Goal: Transaction & Acquisition: Purchase product/service

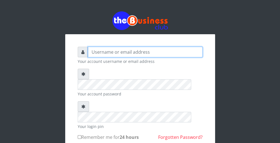
type input "wergbac8"
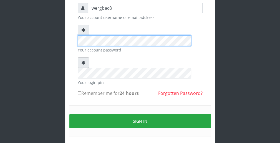
scroll to position [51, 0]
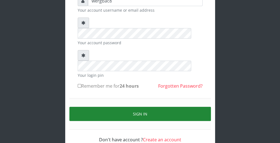
click at [200, 107] on button "Sign in" at bounding box center [140, 114] width 142 height 14
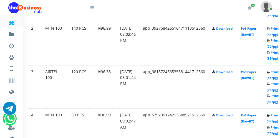
scroll to position [359, 22]
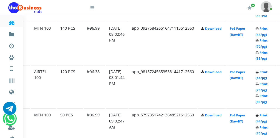
click at [264, 78] on link "Print (44/pg)" at bounding box center [262, 75] width 12 height 10
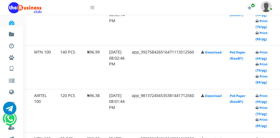
scroll to position [359, 22]
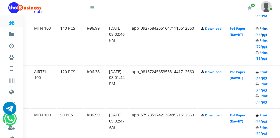
click at [260, 34] on link "Print (44/pg)" at bounding box center [262, 31] width 12 height 10
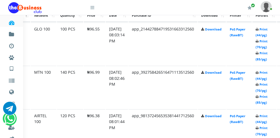
scroll to position [315, 22]
click at [262, 35] on link "Print (44/pg)" at bounding box center [262, 32] width 12 height 10
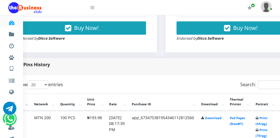
scroll to position [226, 22]
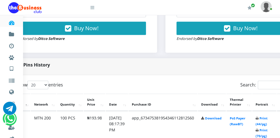
click at [93, 9] on icon at bounding box center [92, 7] width 4 height 4
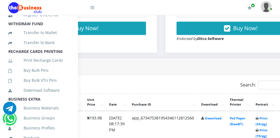
scroll to position [110, 0]
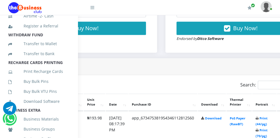
click at [93, 8] on icon at bounding box center [92, 7] width 4 height 4
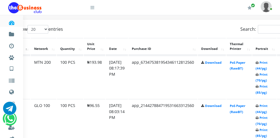
scroll to position [293, 22]
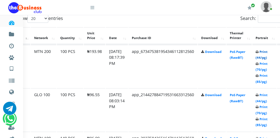
click at [265, 56] on link "Print (44/pg)" at bounding box center [262, 55] width 12 height 10
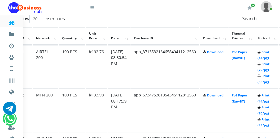
scroll to position [293, 9]
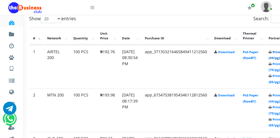
click at [274, 57] on link "Print (44/pg)" at bounding box center [275, 55] width 12 height 10
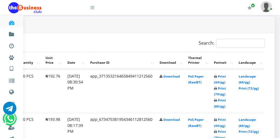
scroll to position [259, 65]
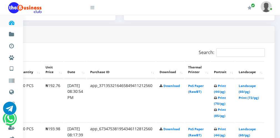
click at [92, 9] on icon at bounding box center [92, 7] width 4 height 4
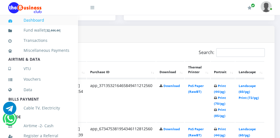
scroll to position [121, 0]
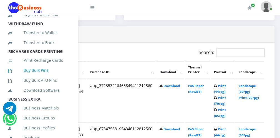
click at [50, 75] on link "Buy Bulk Pins" at bounding box center [38, 70] width 61 height 13
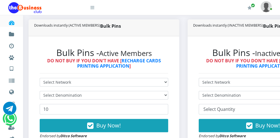
scroll to position [133, 0]
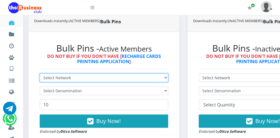
click at [134, 76] on select "Select Network MTN Globacom 9Mobile Airtel" at bounding box center [104, 78] width 129 height 9
select select "MTN"
click at [40, 74] on select "Select Network MTN Globacom 9Mobile Airtel" at bounding box center [104, 78] width 129 height 9
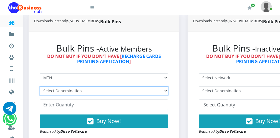
click at [114, 87] on select "Select Denomination MTN NGN100 - ₦96.99 MTN NGN200 - ₦193.98 MTN NGN400 - ₦387.…" at bounding box center [104, 91] width 129 height 9
select select "96.99-100"
click at [40, 87] on select "Select Denomination MTN NGN100 - ₦96.99 MTN NGN200 - ₦193.98 MTN NGN400 - ₦387.…" at bounding box center [104, 91] width 129 height 9
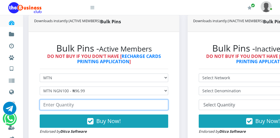
click at [71, 105] on input "number" at bounding box center [104, 105] width 129 height 11
click at [163, 107] on input "210" at bounding box center [104, 105] width 129 height 11
click at [163, 107] on input "209" at bounding box center [104, 105] width 129 height 11
click at [163, 107] on input "208" at bounding box center [104, 105] width 129 height 11
click at [163, 107] on input "207" at bounding box center [104, 105] width 129 height 11
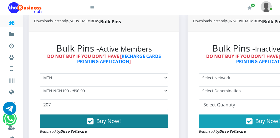
click at [154, 119] on button "Buy Now!" at bounding box center [104, 121] width 129 height 13
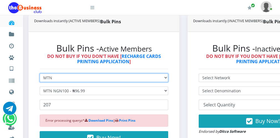
click at [79, 78] on select "Select Network MTN Globacom 9Mobile Airtel" at bounding box center [104, 78] width 129 height 9
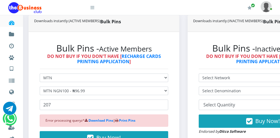
click at [64, 122] on div "Error processing queryz* Download Pins | Print Pins" at bounding box center [104, 121] width 129 height 12
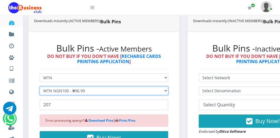
click at [59, 91] on select "Select Denomination MTN NGN100 - ₦96.99 MTN NGN200 - ₦193.98 MTN NGN400 - ₦387.…" at bounding box center [104, 91] width 129 height 9
click at [40, 87] on select "Select Denomination MTN NGN100 - ₦96.99 MTN NGN200 - ₦193.98 MTN NGN400 - ₦387.…" at bounding box center [104, 91] width 129 height 9
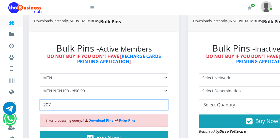
click at [52, 107] on input "207" at bounding box center [104, 105] width 129 height 11
type input "2"
click at [162, 107] on input "120" at bounding box center [104, 105] width 129 height 11
type input "121"
click at [163, 103] on input "121" at bounding box center [104, 105] width 129 height 11
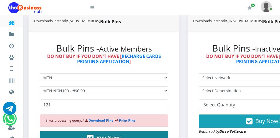
click at [145, 134] on button "Buy Now!" at bounding box center [104, 137] width 129 height 13
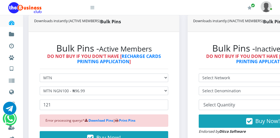
click at [94, 9] on icon at bounding box center [92, 7] width 4 height 4
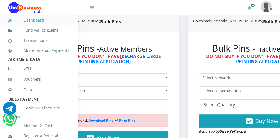
scroll to position [121, 0]
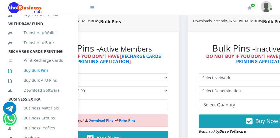
click at [60, 77] on link "Buy Bulk Pins" at bounding box center [38, 70] width 61 height 13
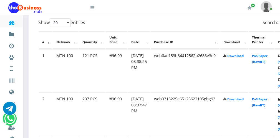
scroll to position [289, 11]
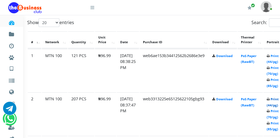
click at [277, 105] on link "Print (44/pg)" at bounding box center [273, 102] width 12 height 10
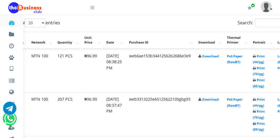
scroll to position [288, 20]
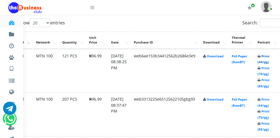
click at [265, 61] on link "Print (44/pg)" at bounding box center [264, 59] width 12 height 10
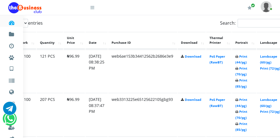
scroll to position [288, 31]
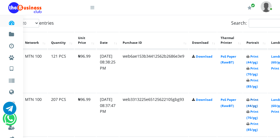
click at [251, 104] on link "Print (44/pg)" at bounding box center [252, 103] width 12 height 10
